Goal: Task Accomplishment & Management: Use online tool/utility

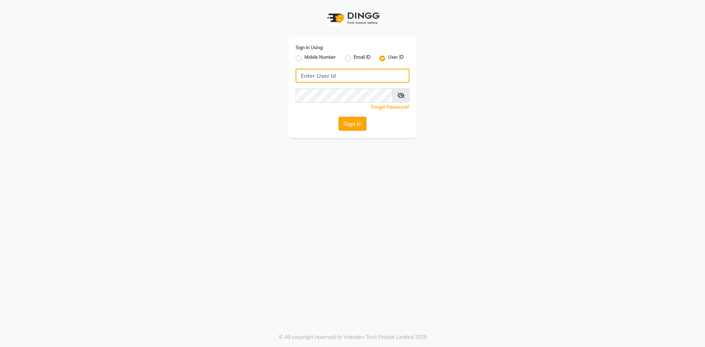
type input "e1976-01"
click at [352, 127] on button "Sign In" at bounding box center [352, 124] width 28 height 14
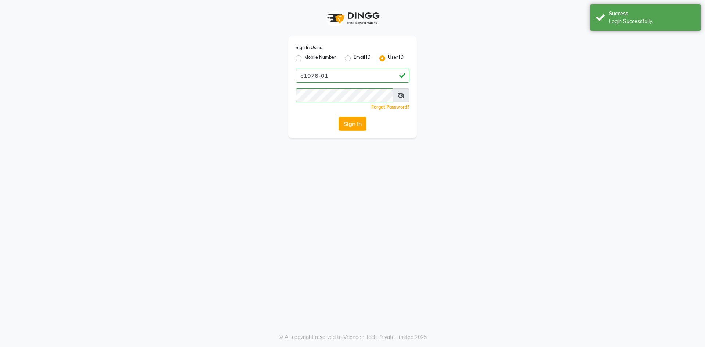
select select "service"
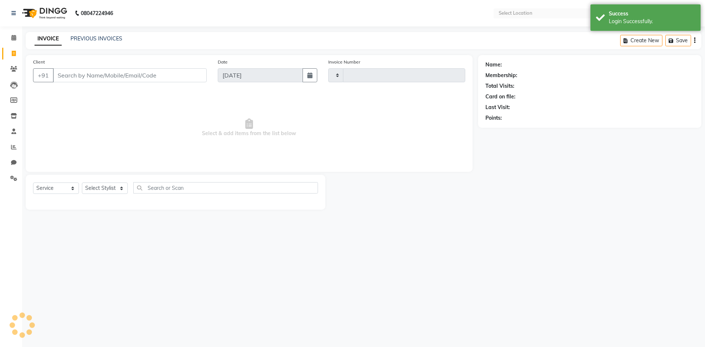
type input "5360"
select select "en"
select select "4718"
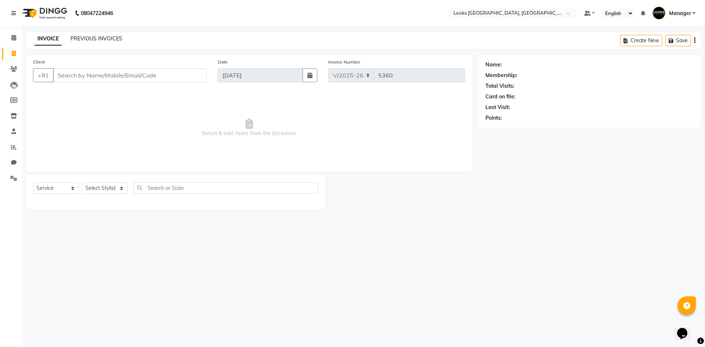
click at [75, 38] on link "PREVIOUS INVOICES" at bounding box center [96, 38] width 52 height 7
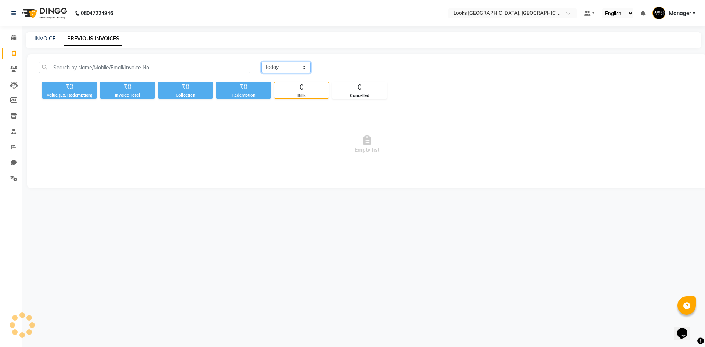
drag, startPoint x: 299, startPoint y: 66, endPoint x: 299, endPoint y: 70, distance: 4.0
click at [299, 67] on select "[DATE] [DATE] Custom Range" at bounding box center [285, 67] width 49 height 11
select select "[DATE]"
click at [261, 62] on select "[DATE] [DATE] Custom Range" at bounding box center [285, 67] width 49 height 11
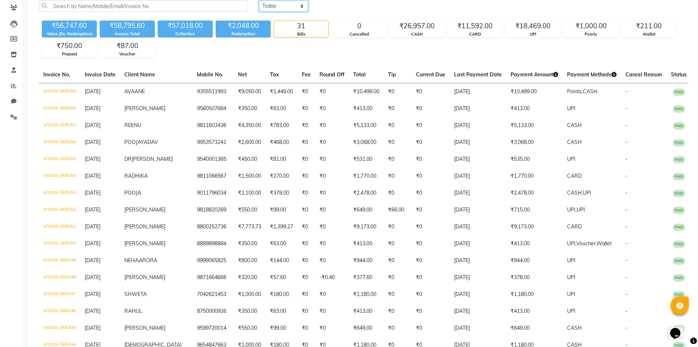
scroll to position [63, 0]
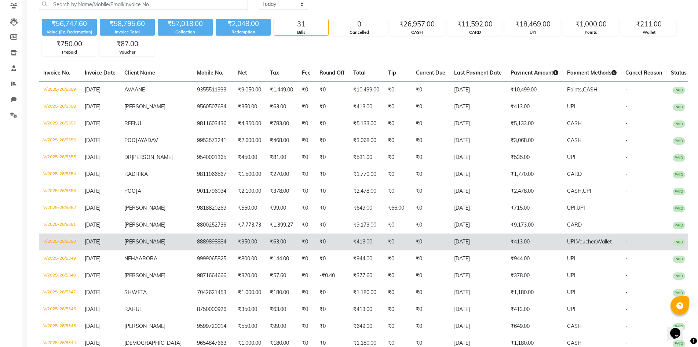
click at [534, 247] on td "₹413.00" at bounding box center [534, 241] width 57 height 17
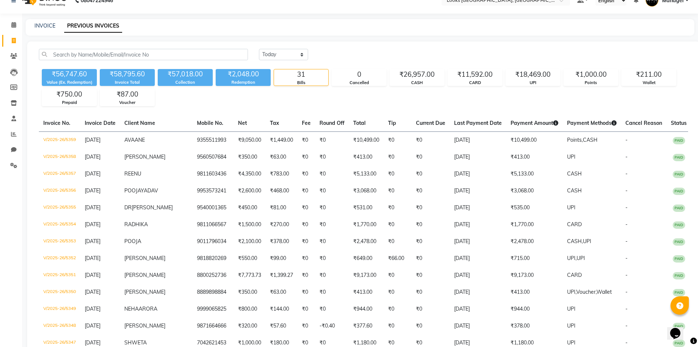
scroll to position [0, 0]
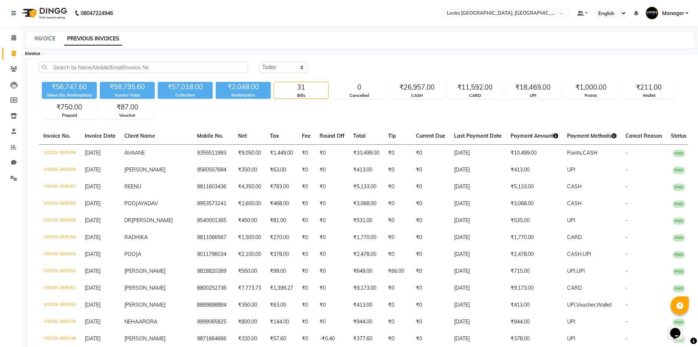
click at [14, 51] on icon at bounding box center [14, 54] width 4 height 6
select select "service"
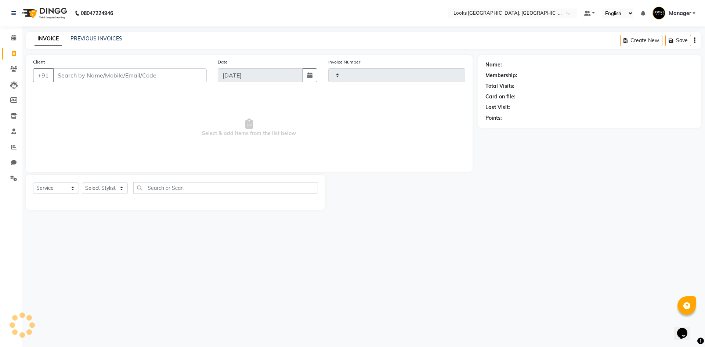
type input "5360"
select select "4718"
click at [41, 41] on link "INVOICE" at bounding box center [47, 38] width 27 height 13
click at [29, 12] on img at bounding box center [44, 13] width 50 height 21
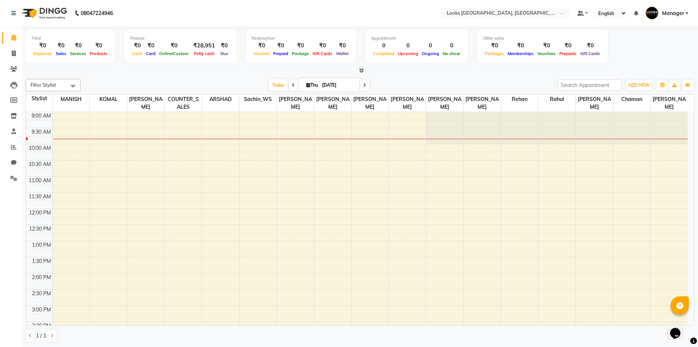
click at [220, 84] on div "[DATE] [DATE]" at bounding box center [319, 85] width 470 height 11
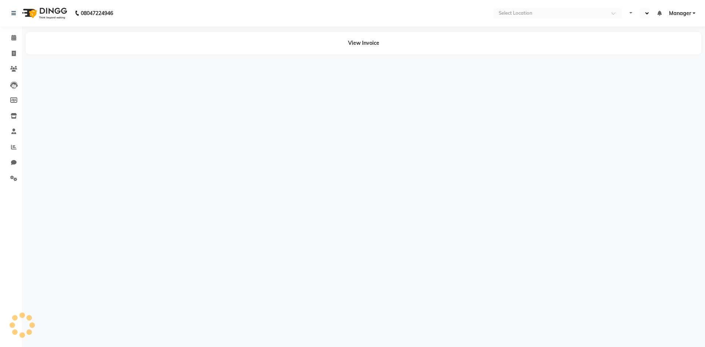
select select "en"
